Goal: Information Seeking & Learning: Learn about a topic

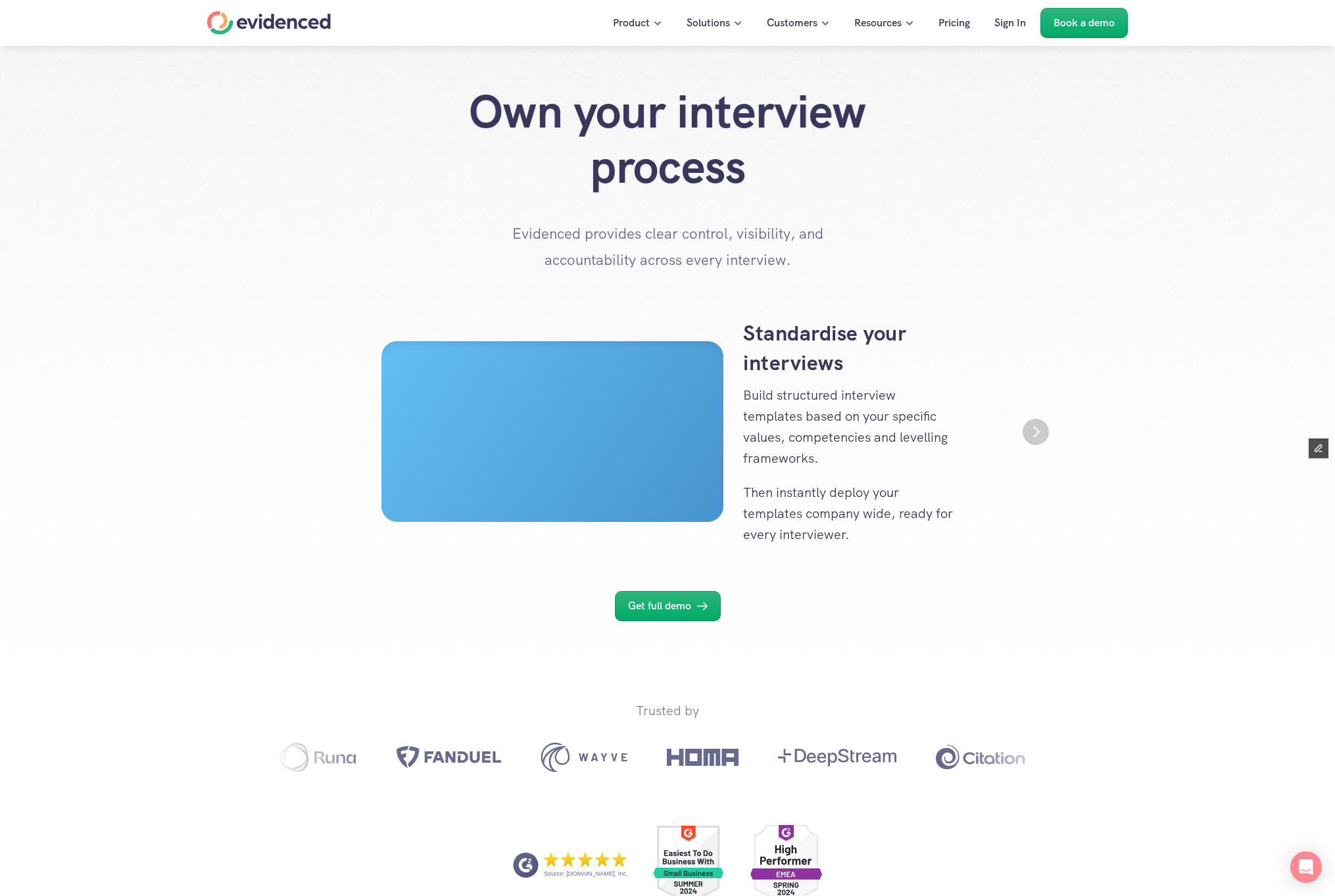
scroll to position [5, 0]
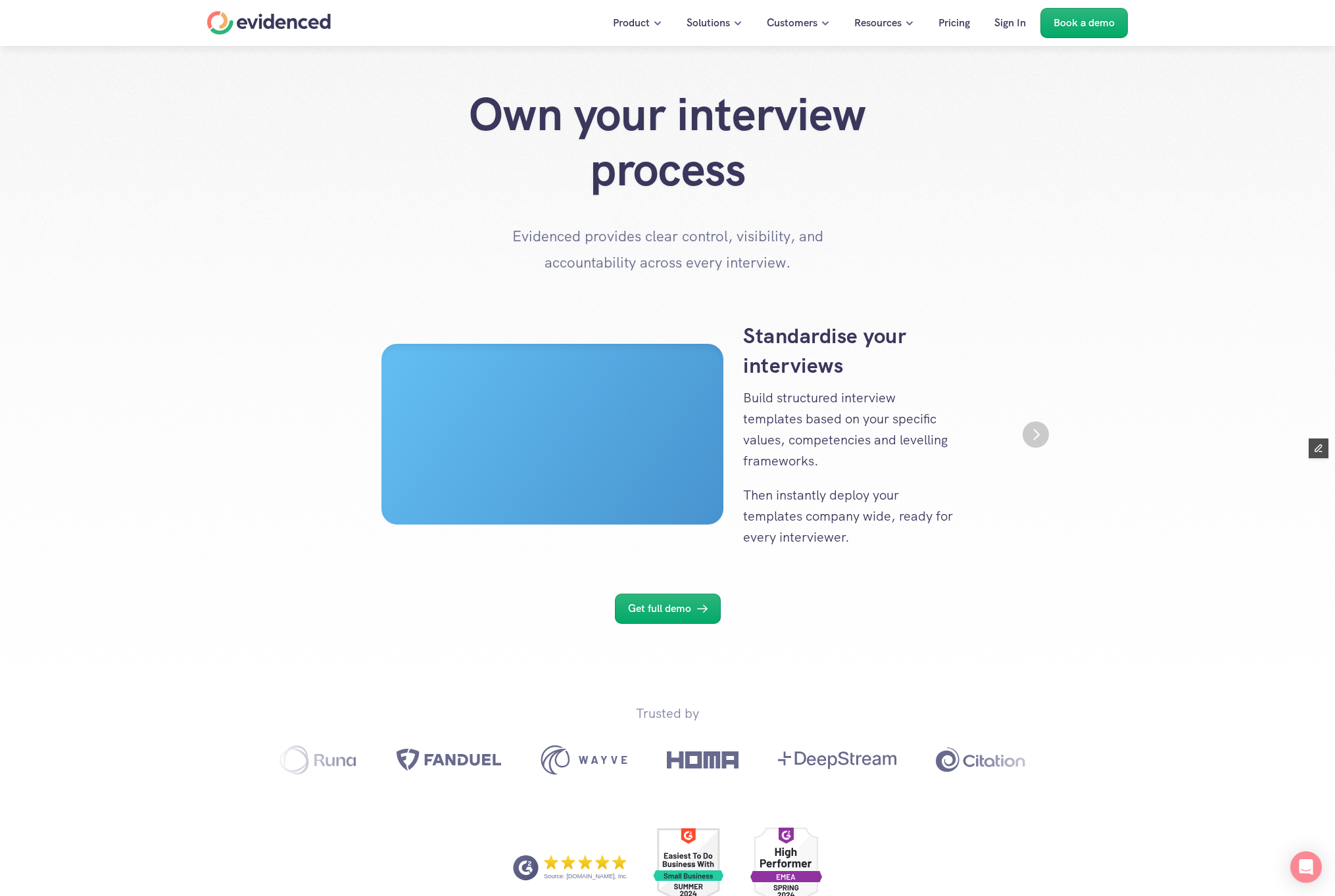
click at [1042, 436] on img "Next" at bounding box center [1035, 435] width 26 height 26
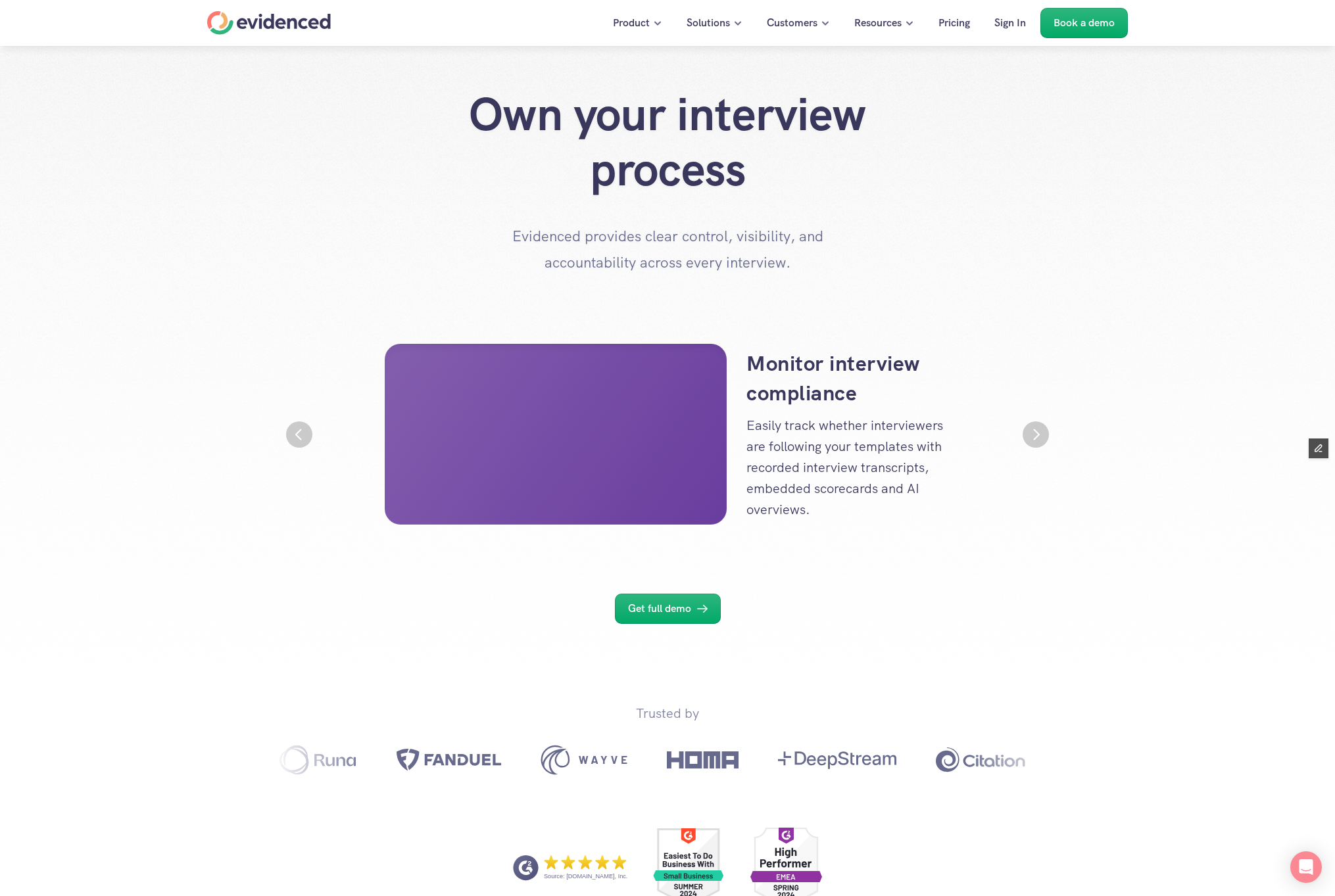
scroll to position [0, 789]
click at [1042, 436] on img "Next" at bounding box center [1035, 434] width 24 height 24
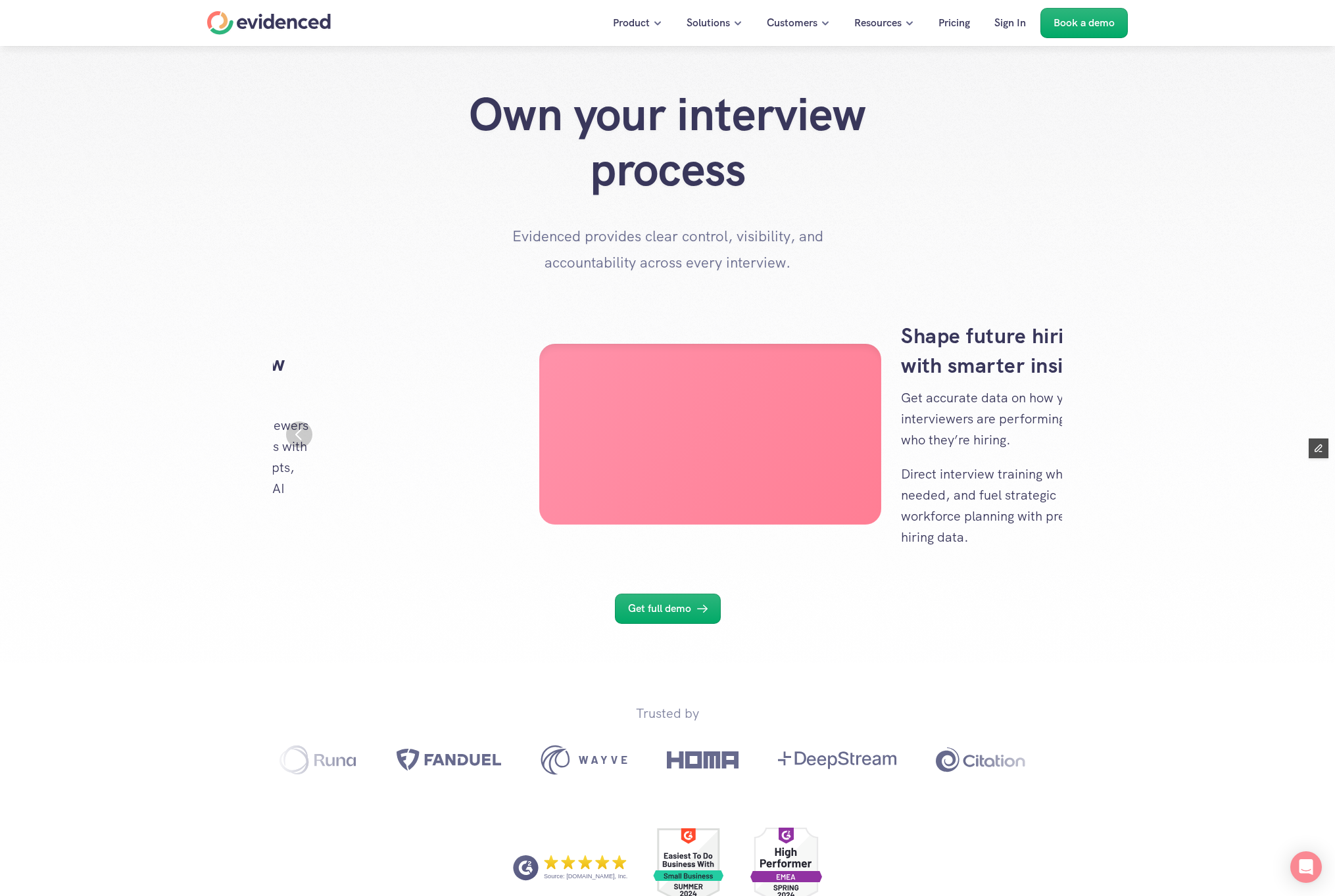
scroll to position [0, 1578]
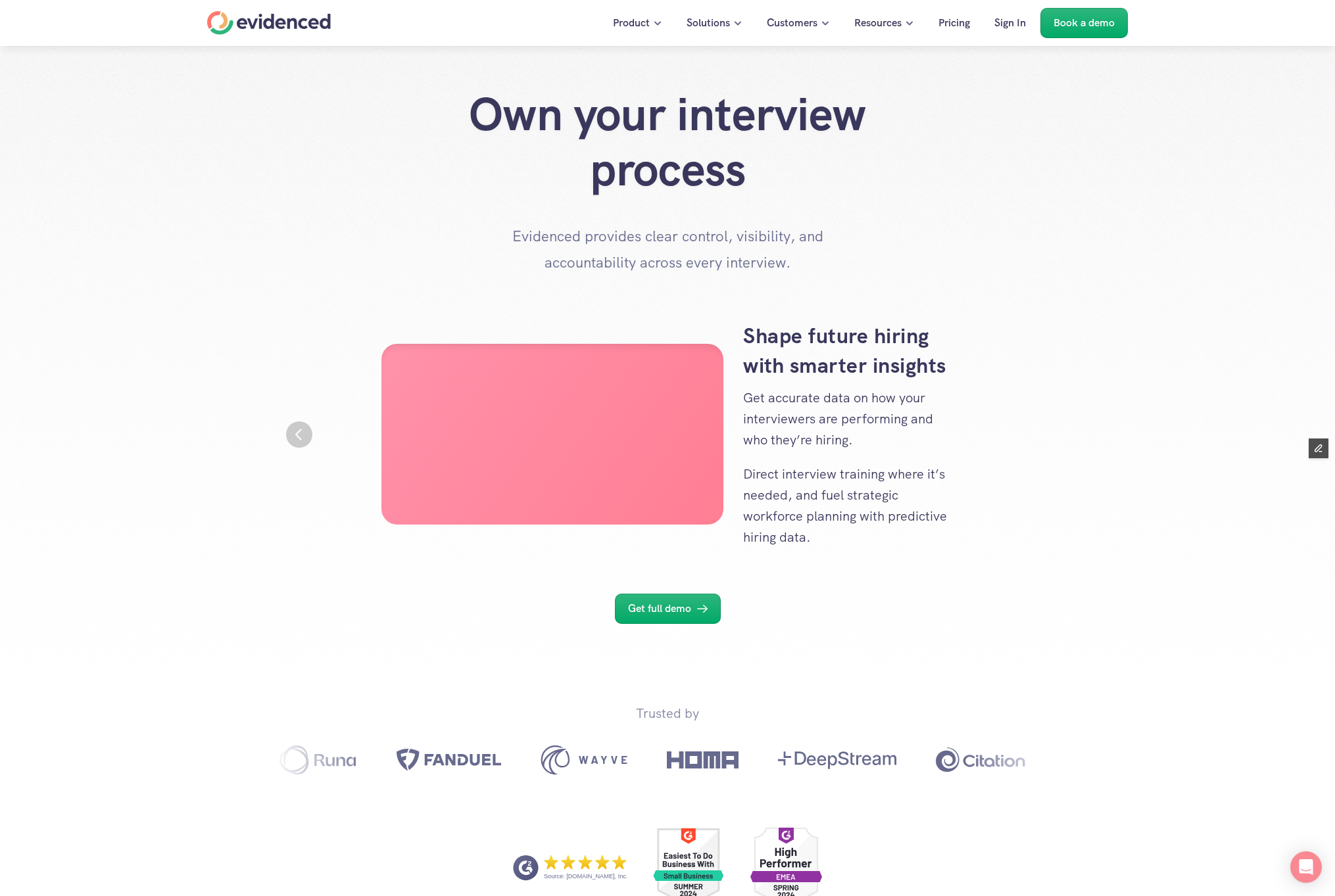
click at [318, 424] on div "Shape future hiring with smarter insights Get accurate data on how your intervi…" at bounding box center [667, 435] width 789 height 226
click at [299, 429] on img "Previous" at bounding box center [299, 435] width 26 height 26
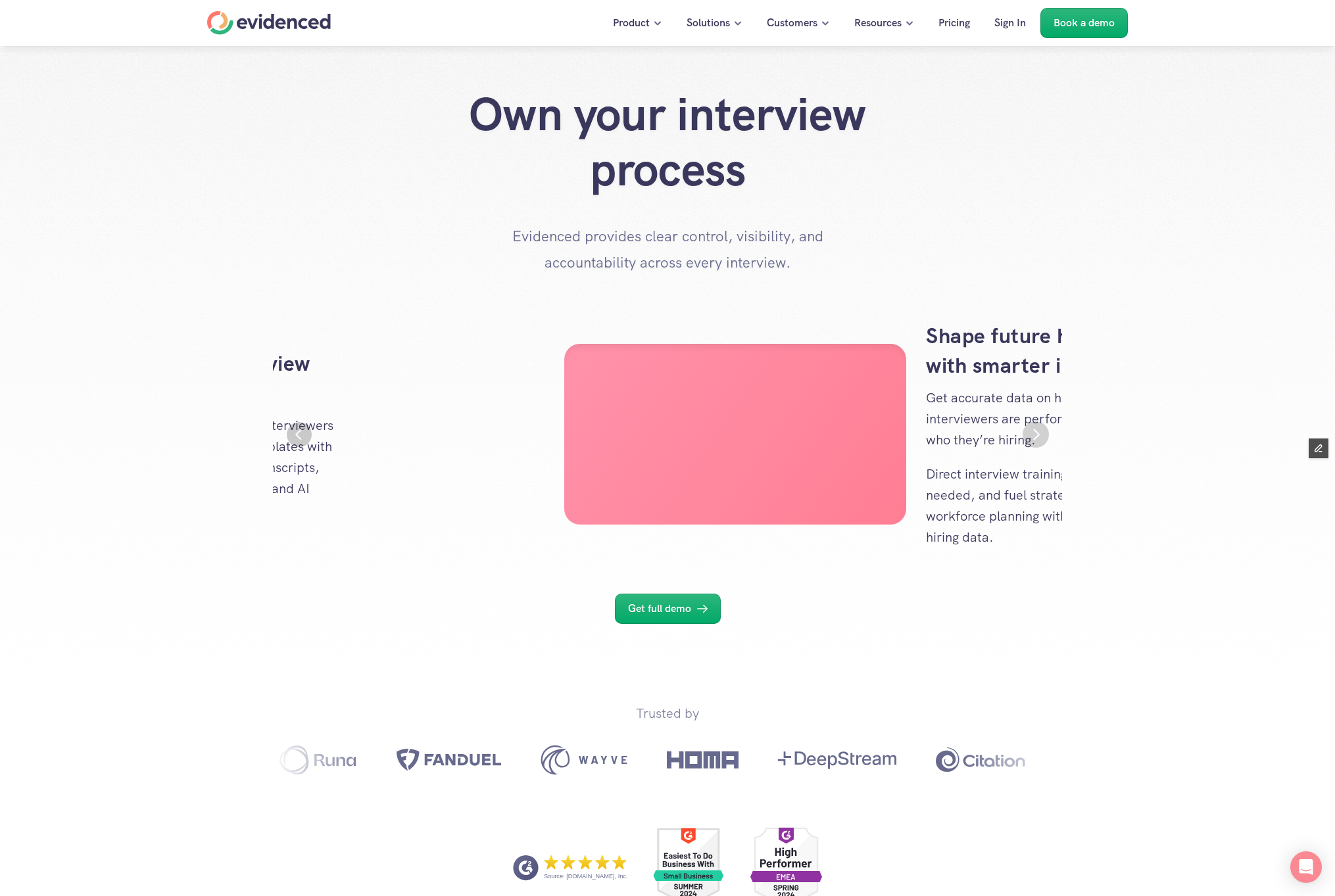
click at [299, 429] on img "Previous" at bounding box center [299, 434] width 25 height 25
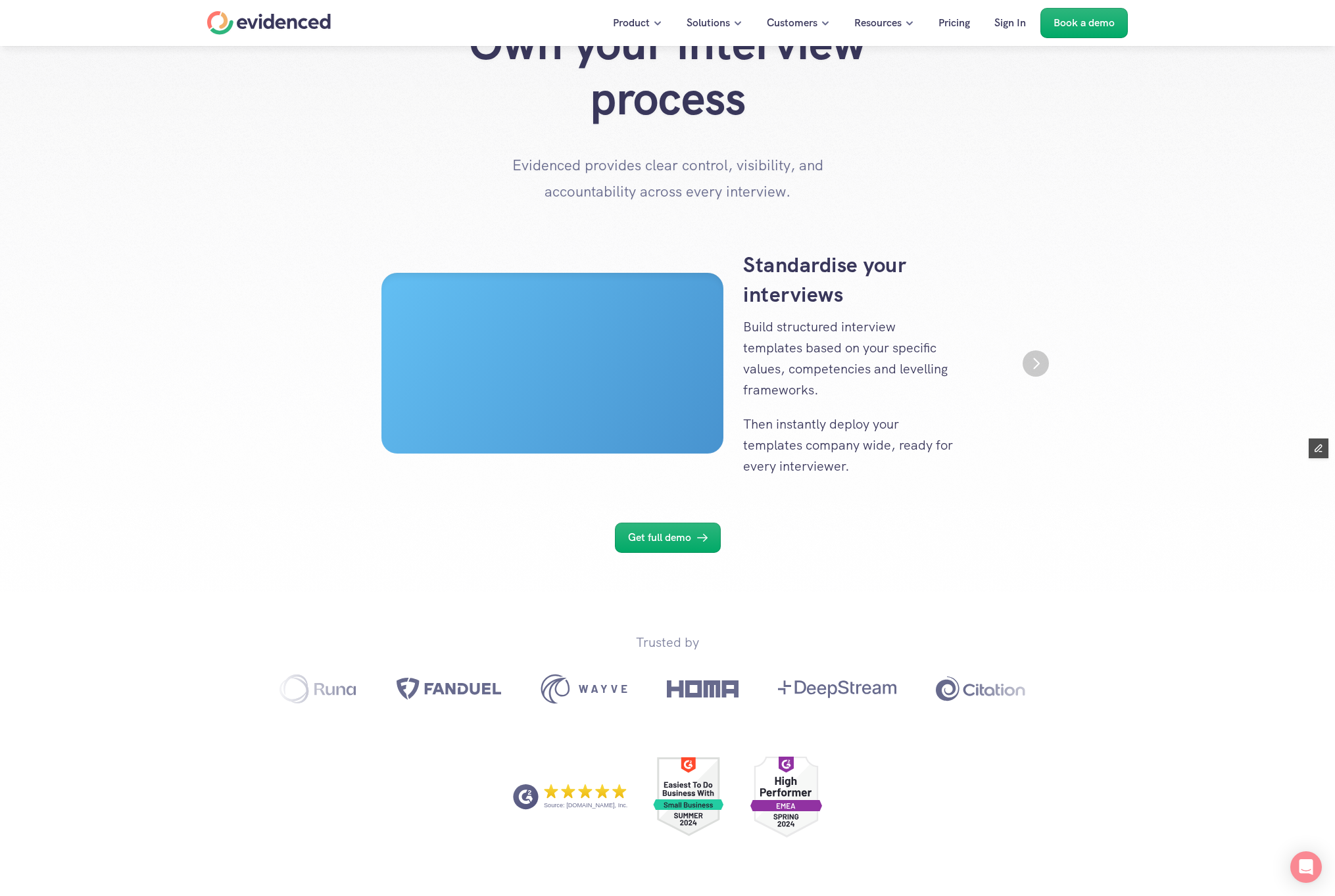
scroll to position [0, 0]
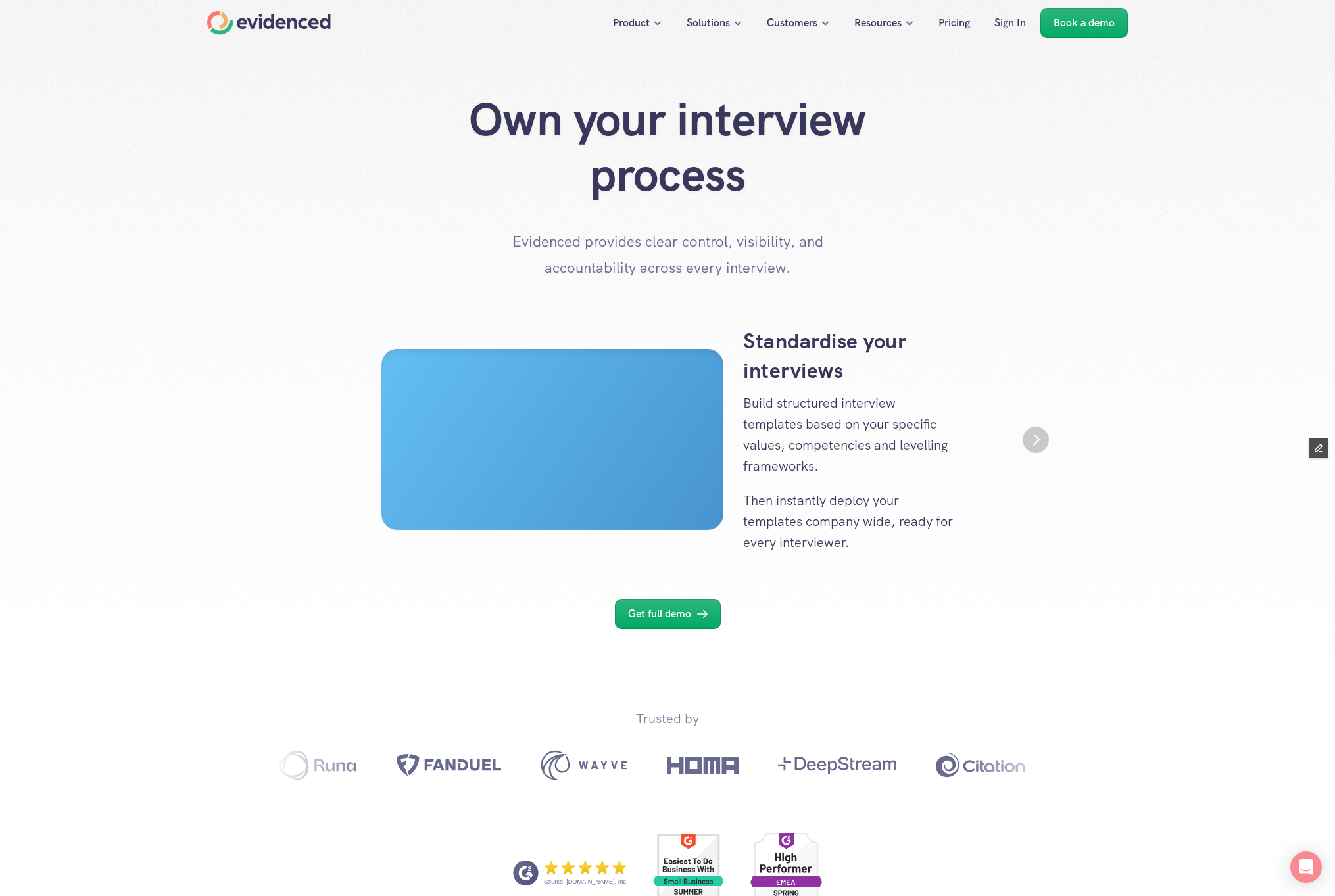
click at [1030, 444] on img "Next" at bounding box center [1035, 440] width 26 height 26
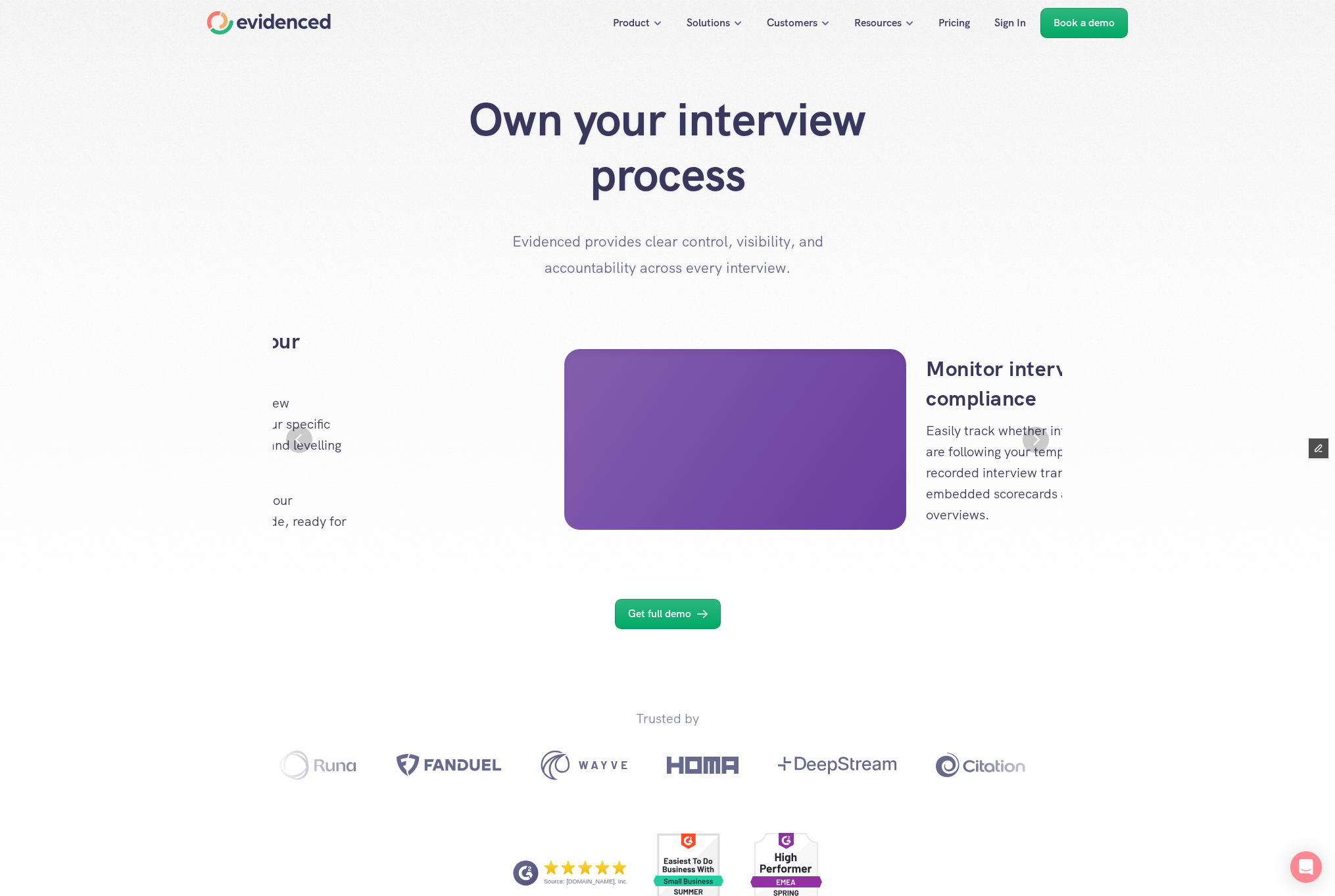
scroll to position [0, 789]
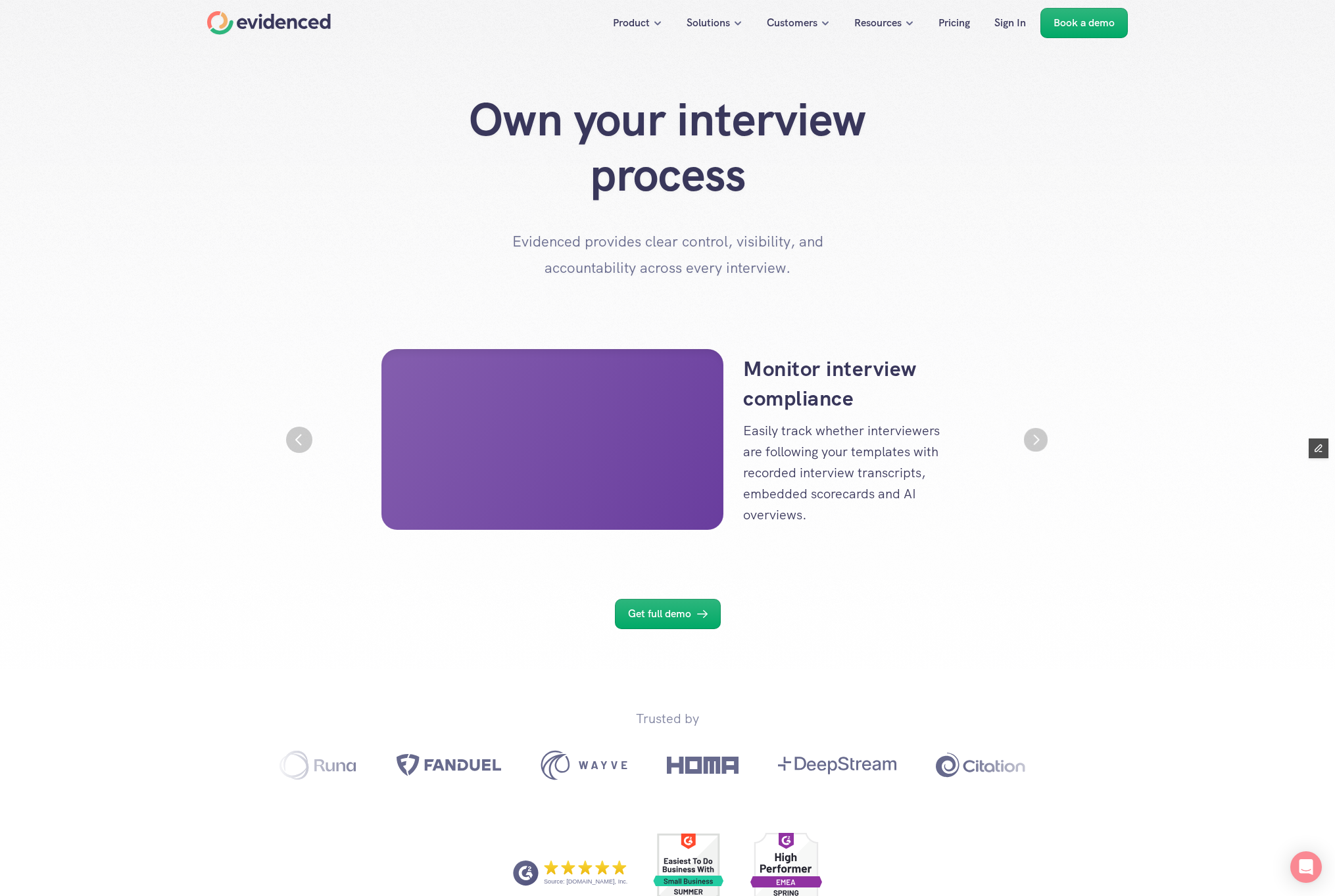
click at [1038, 445] on img "Next" at bounding box center [1035, 440] width 24 height 24
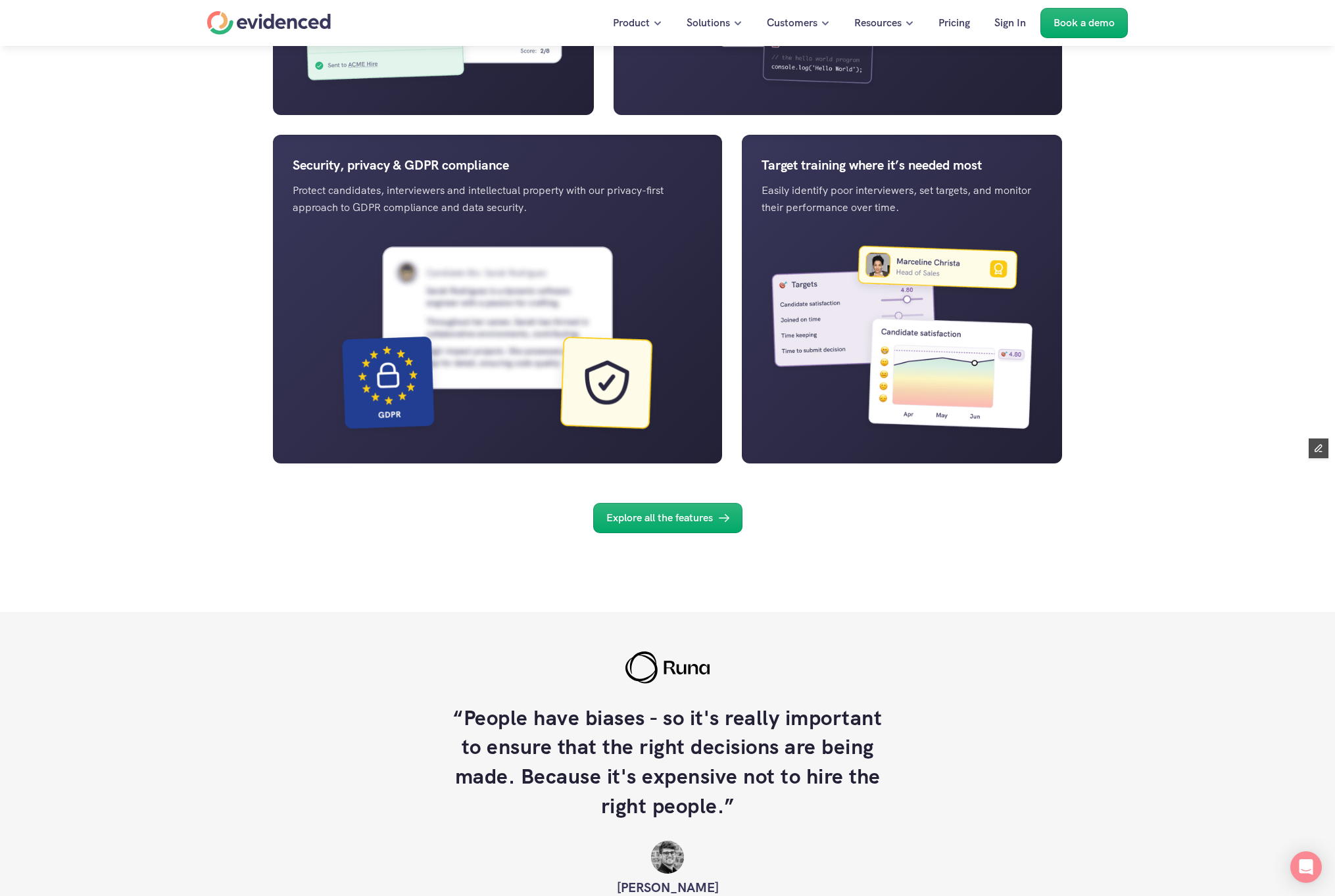
scroll to position [0, 0]
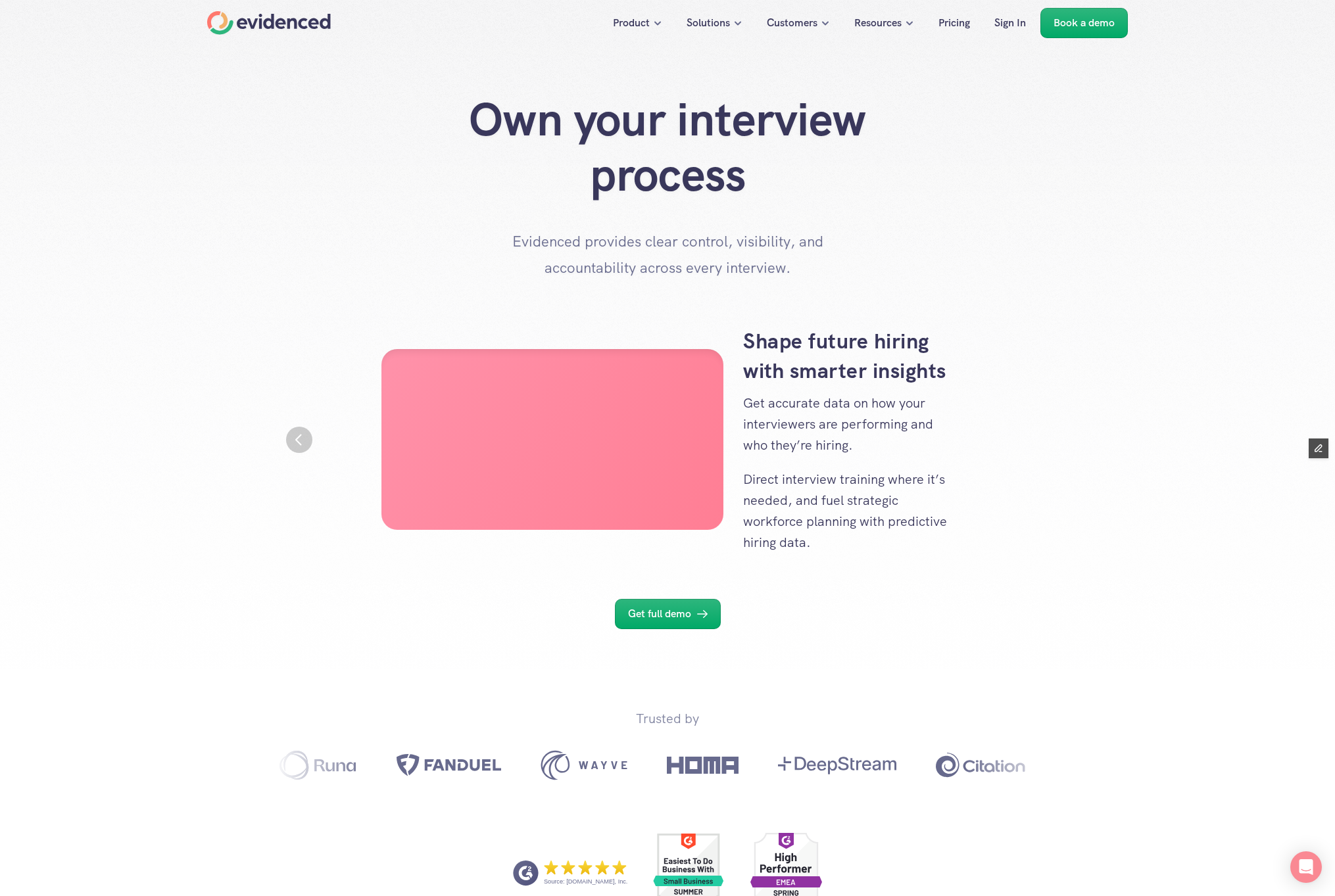
click at [302, 439] on img "Previous" at bounding box center [299, 440] width 26 height 26
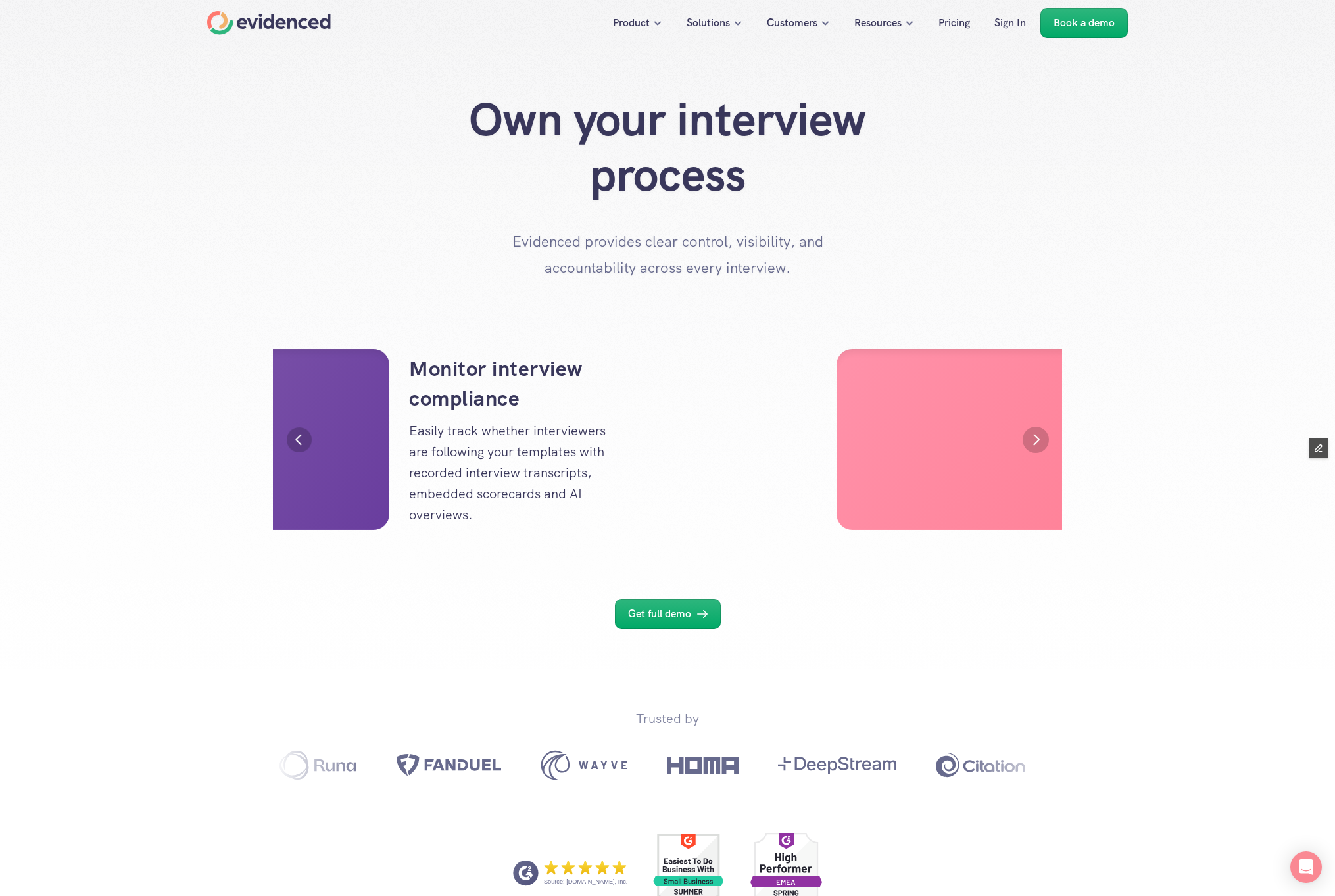
click at [302, 439] on img "Previous" at bounding box center [299, 440] width 25 height 25
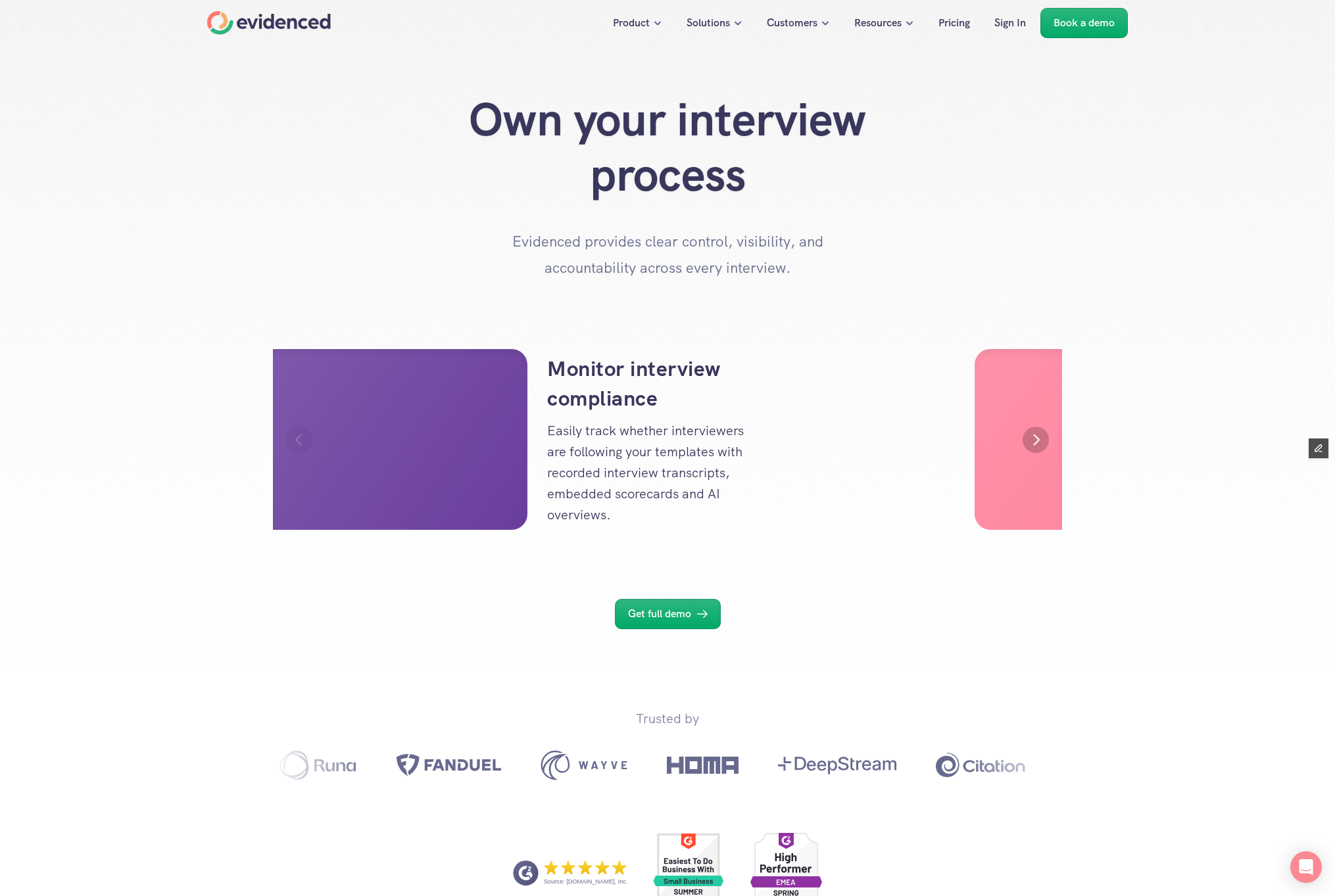
click at [298, 425] on section "Standardise your interviews Build structured interview templates based on your …" at bounding box center [667, 440] width 789 height 226
